Goal: Task Accomplishment & Management: Manage account settings

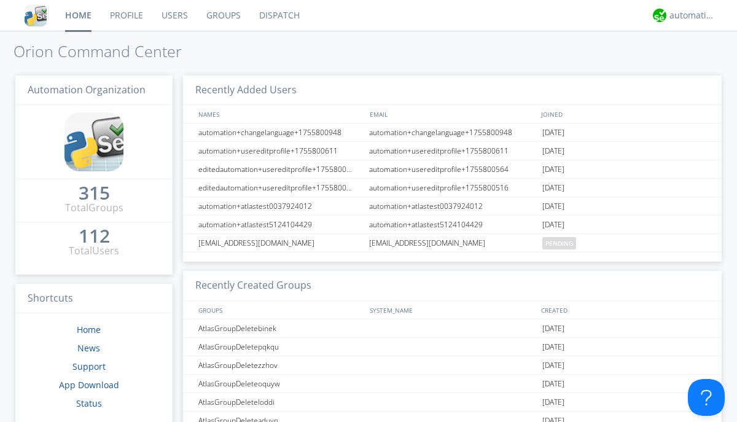
click at [222, 15] on link "Groups" at bounding box center [223, 15] width 53 height 31
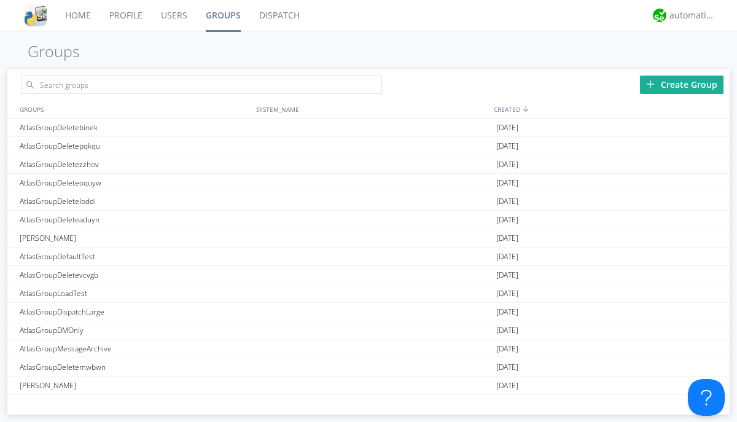
click at [681, 84] on div "Create Group" at bounding box center [681, 85] width 83 height 18
click at [222, 15] on link "Groups" at bounding box center [222, 15] width 53 height 31
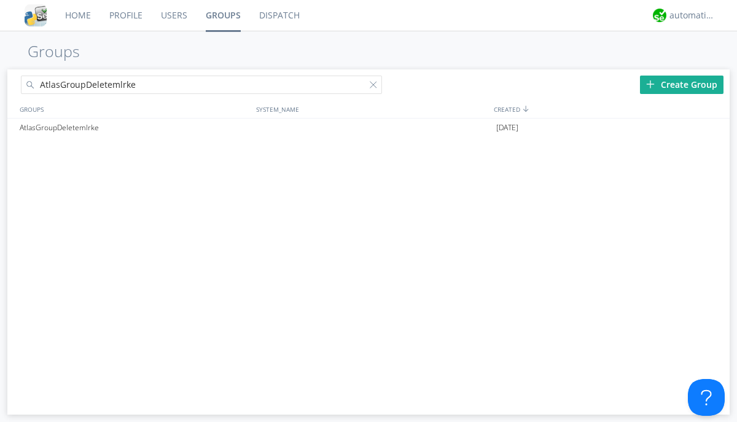
type input "AtlasGroupDeletemlrke"
click at [376, 87] on div at bounding box center [376, 87] width 12 height 12
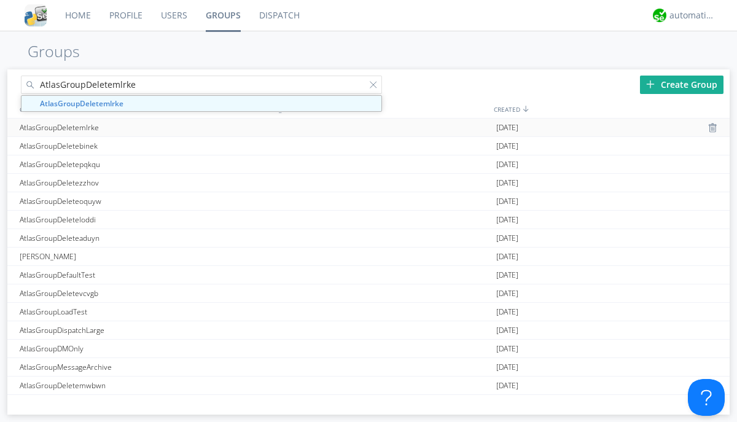
type input "AtlasGroupDeletemlrke"
click at [134, 127] on div "AtlasGroupDeletemlrke" at bounding box center [135, 127] width 236 height 18
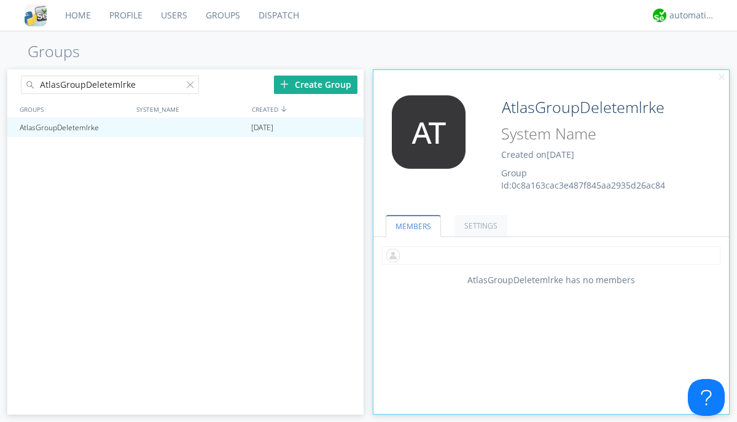
click at [551, 255] on input "text" at bounding box center [551, 255] width 338 height 18
type input "automation+atlas0002"
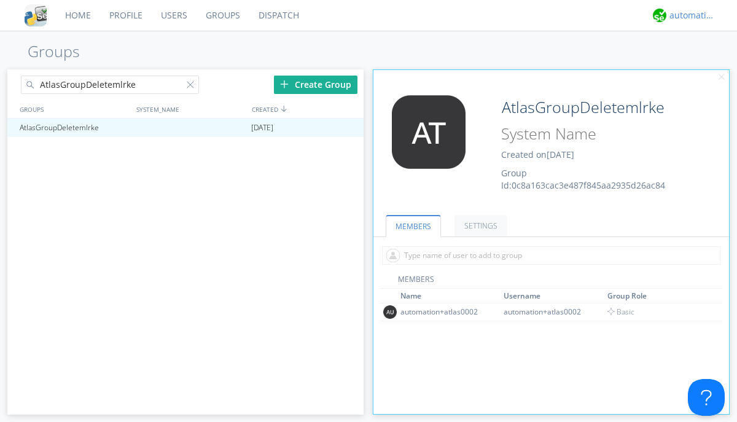
click at [689, 15] on div "automation+atlas" at bounding box center [692, 15] width 46 height 12
